Goal: Navigation & Orientation: Find specific page/section

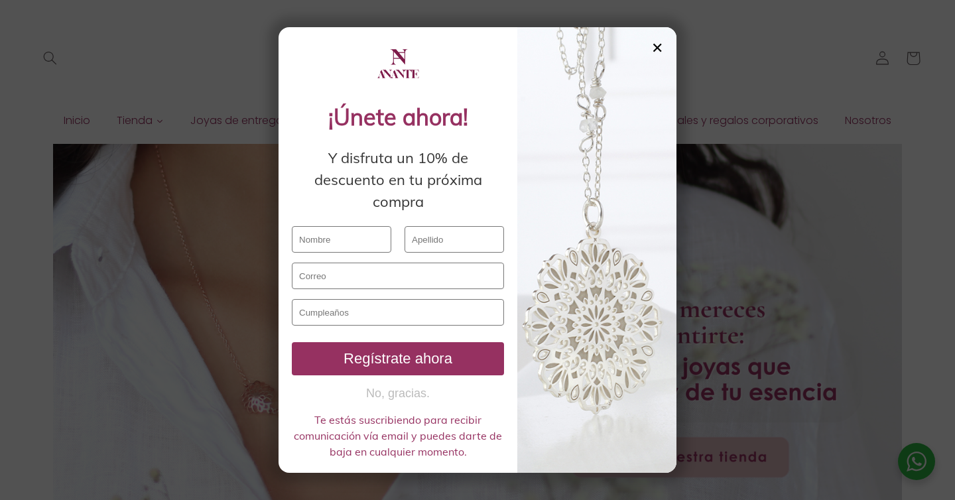
click at [656, 49] on div "✕" at bounding box center [657, 47] width 12 height 15
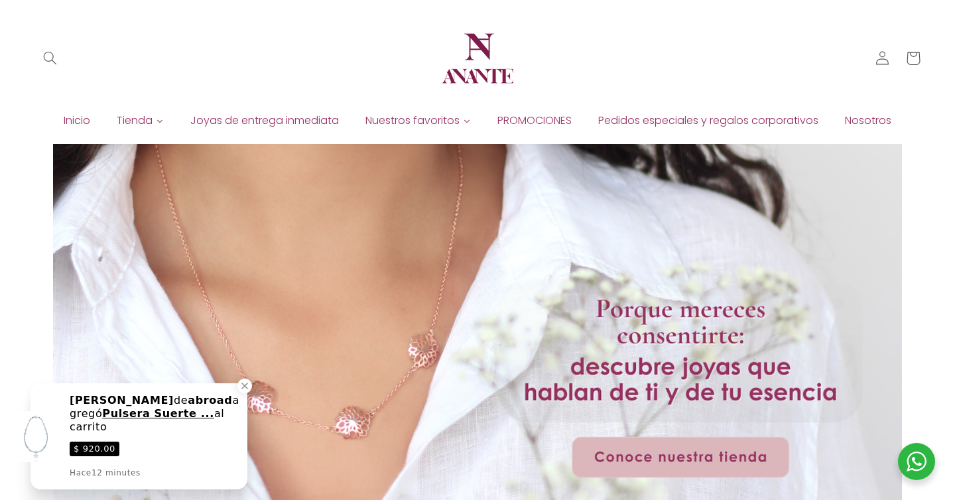
click at [656, 122] on span "Pedidos especiales y regalos corporativos" at bounding box center [708, 120] width 220 height 15
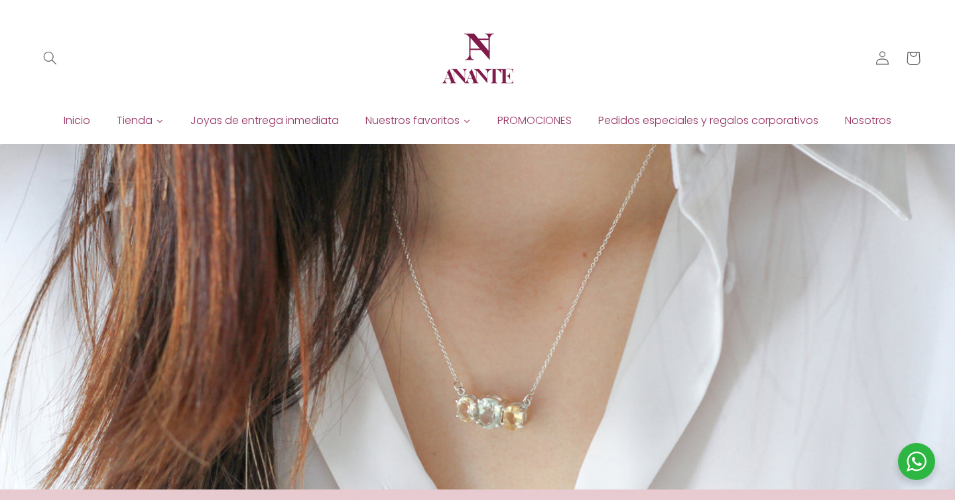
click at [477, 67] on img at bounding box center [478, 59] width 80 height 80
